Goal: Navigation & Orientation: Find specific page/section

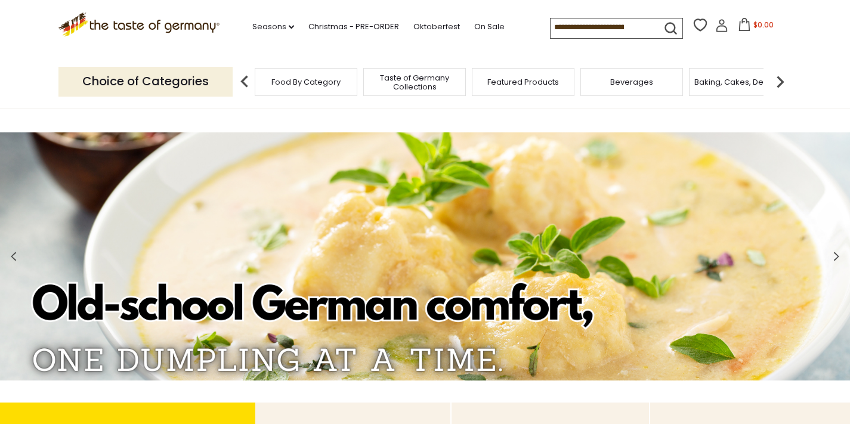
click at [731, 84] on span "Baking, Cakes, Desserts" at bounding box center [741, 82] width 93 height 9
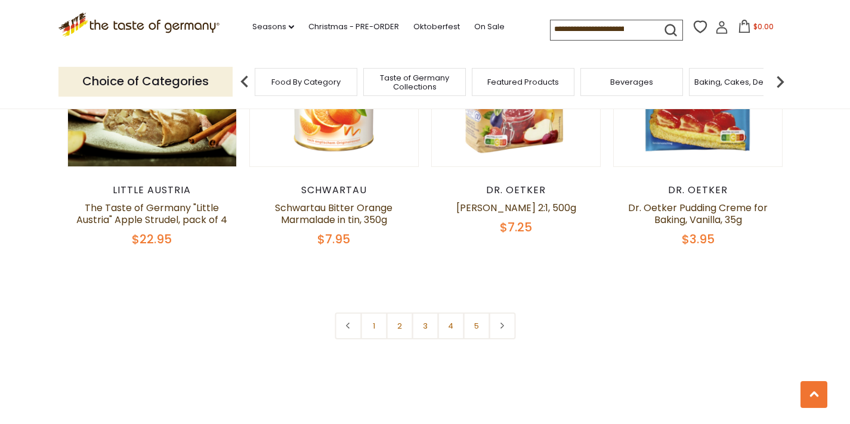
scroll to position [2790, 0]
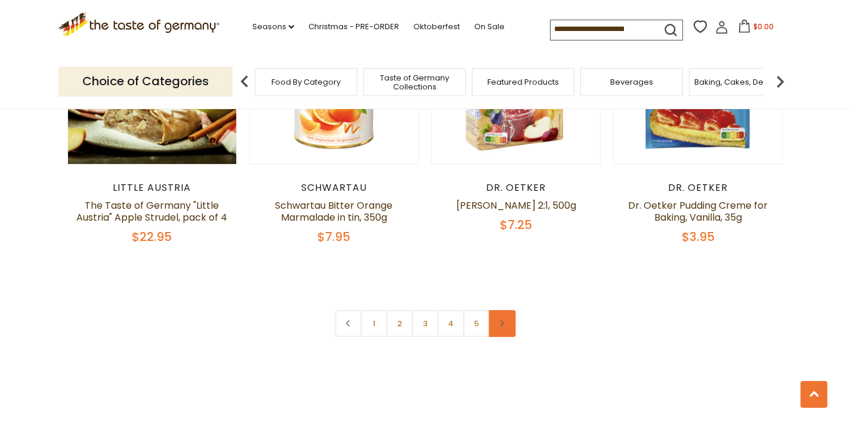
click at [501, 310] on link at bounding box center [502, 323] width 27 height 27
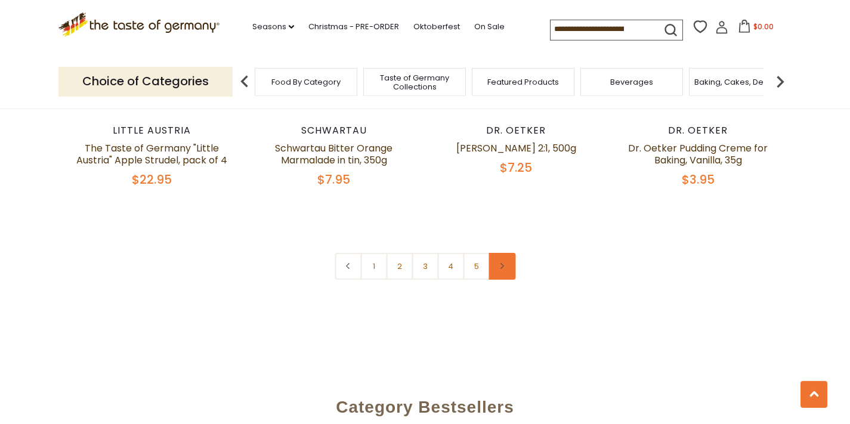
scroll to position [2836, 0]
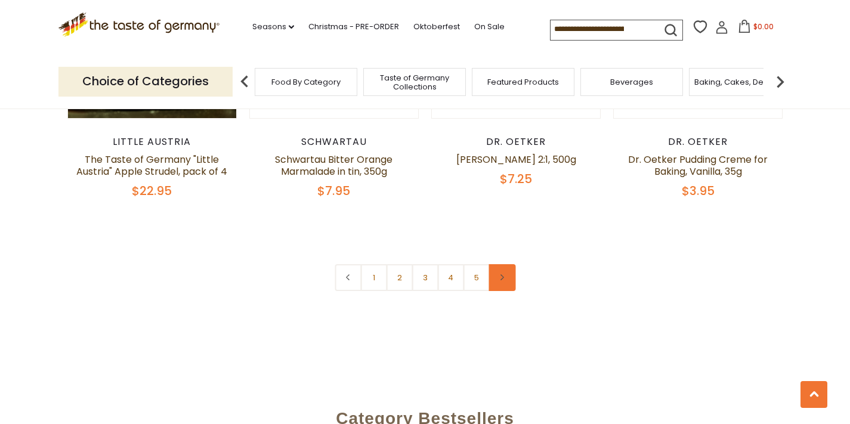
click at [506, 264] on link at bounding box center [502, 277] width 27 height 27
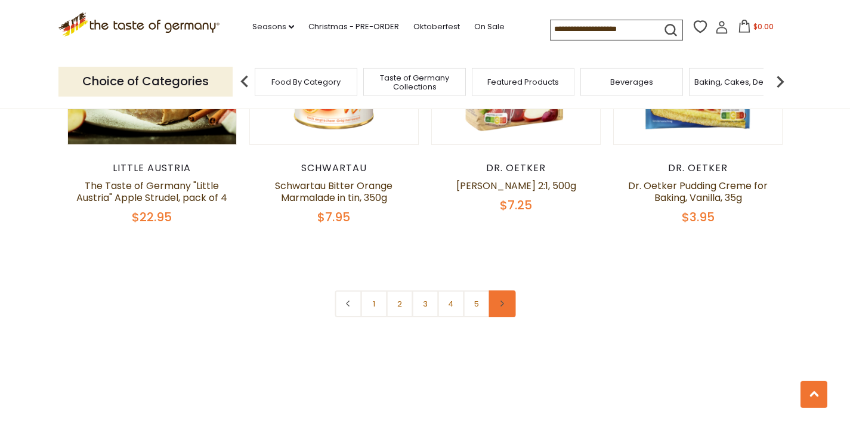
scroll to position [2808, 0]
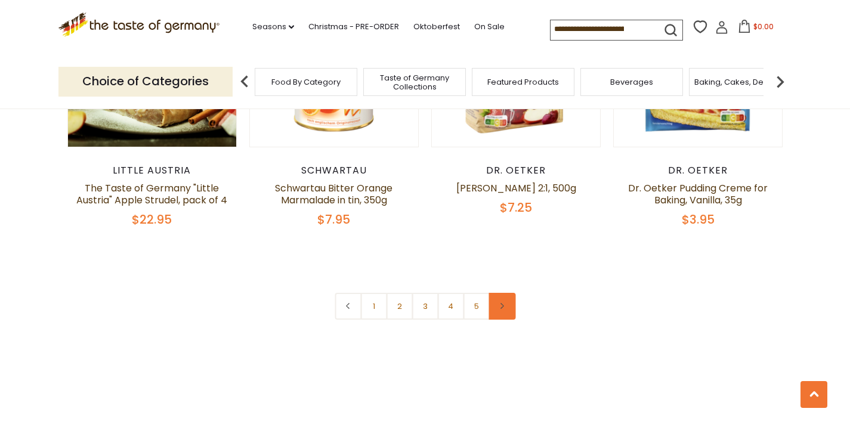
click at [507, 293] on link at bounding box center [502, 306] width 27 height 27
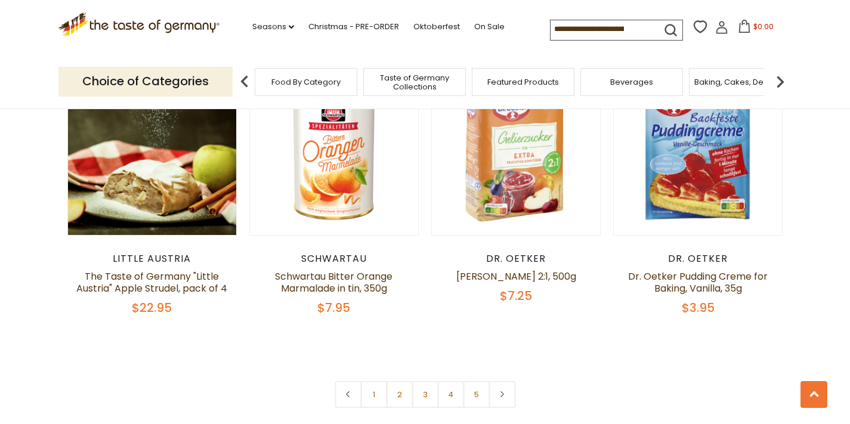
scroll to position [2693, 0]
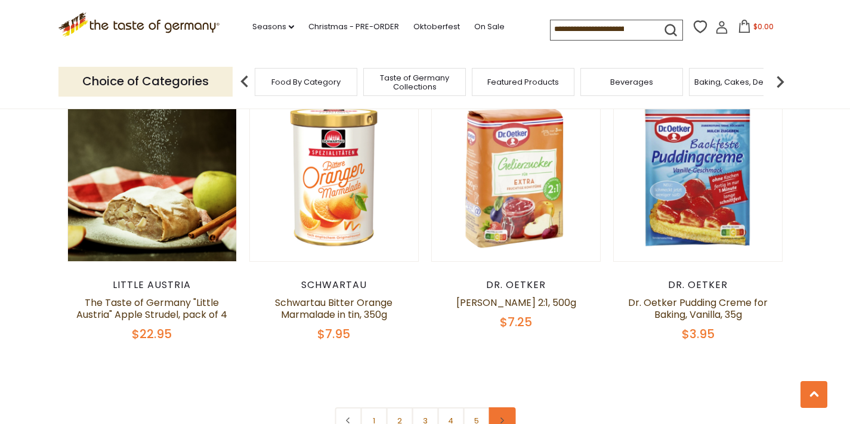
click at [503, 408] on link at bounding box center [502, 421] width 27 height 27
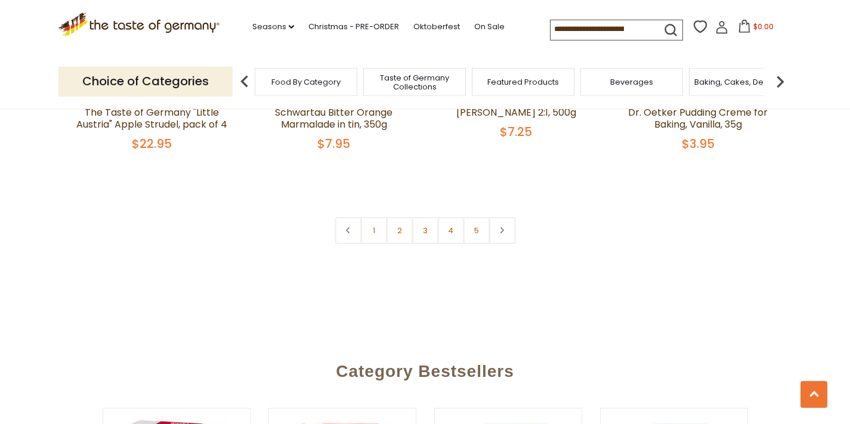
scroll to position [2893, 0]
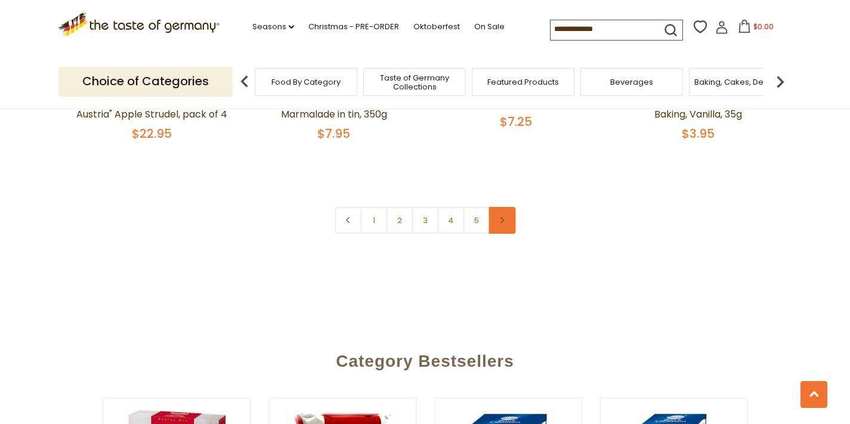
click at [501, 207] on link at bounding box center [502, 220] width 27 height 27
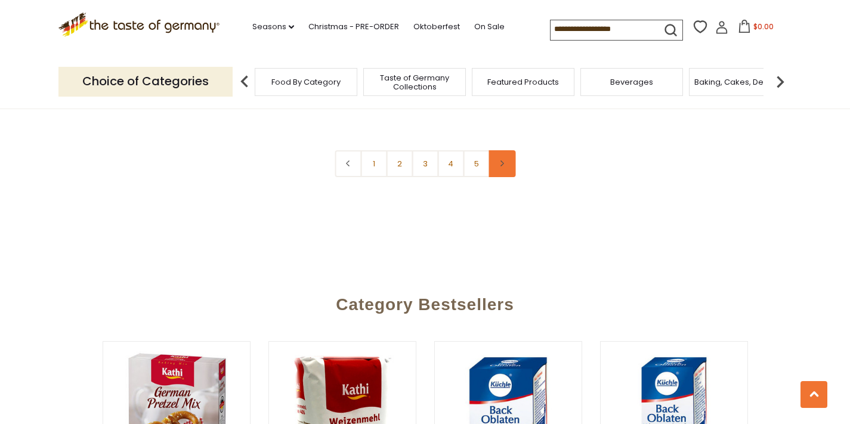
scroll to position [2951, 0]
click at [506, 160] on icon at bounding box center [502, 163] width 7 height 6
click at [500, 150] on link at bounding box center [502, 163] width 27 height 27
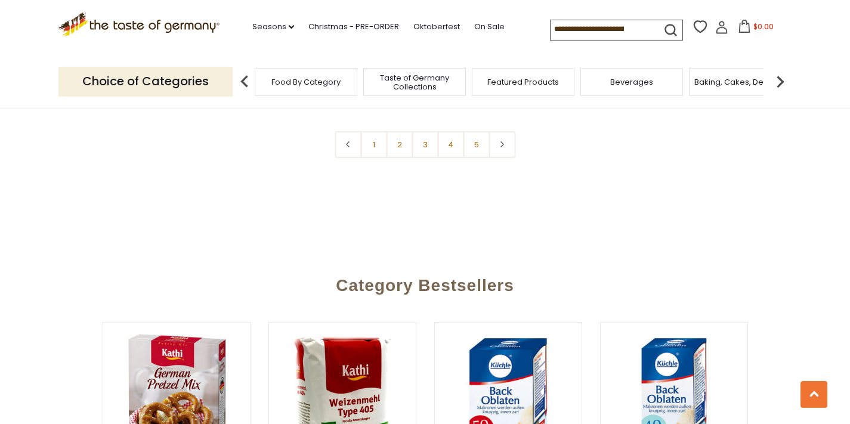
scroll to position [2979, 0]
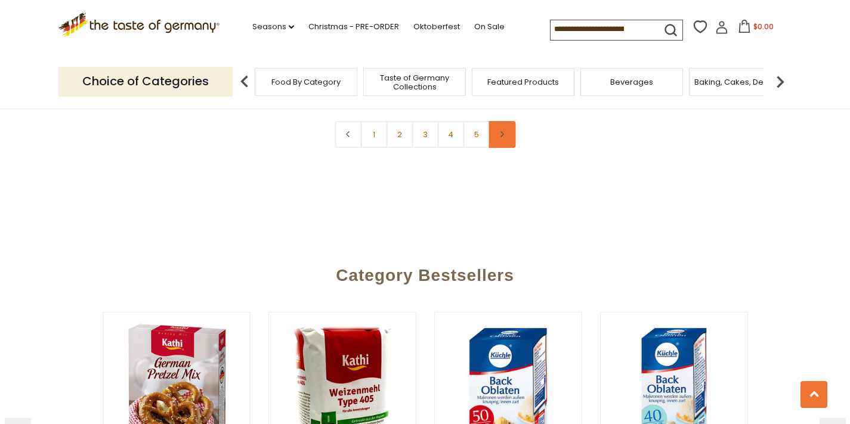
click at [503, 121] on link at bounding box center [502, 134] width 27 height 27
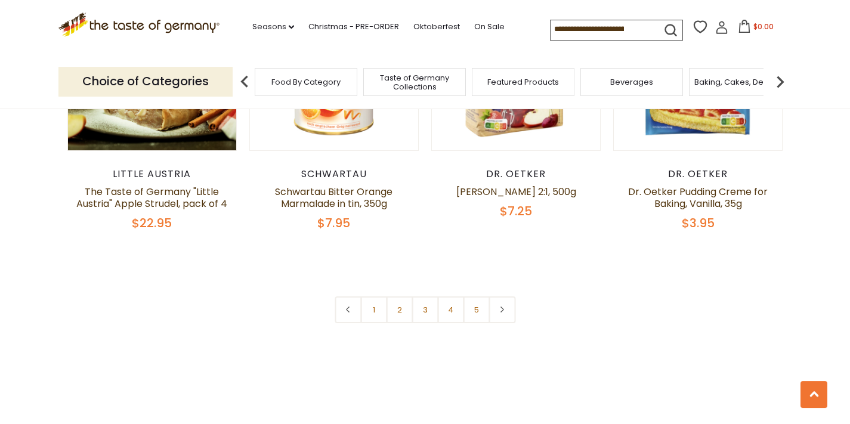
scroll to position [2808, 0]
